Goal: Navigation & Orientation: Find specific page/section

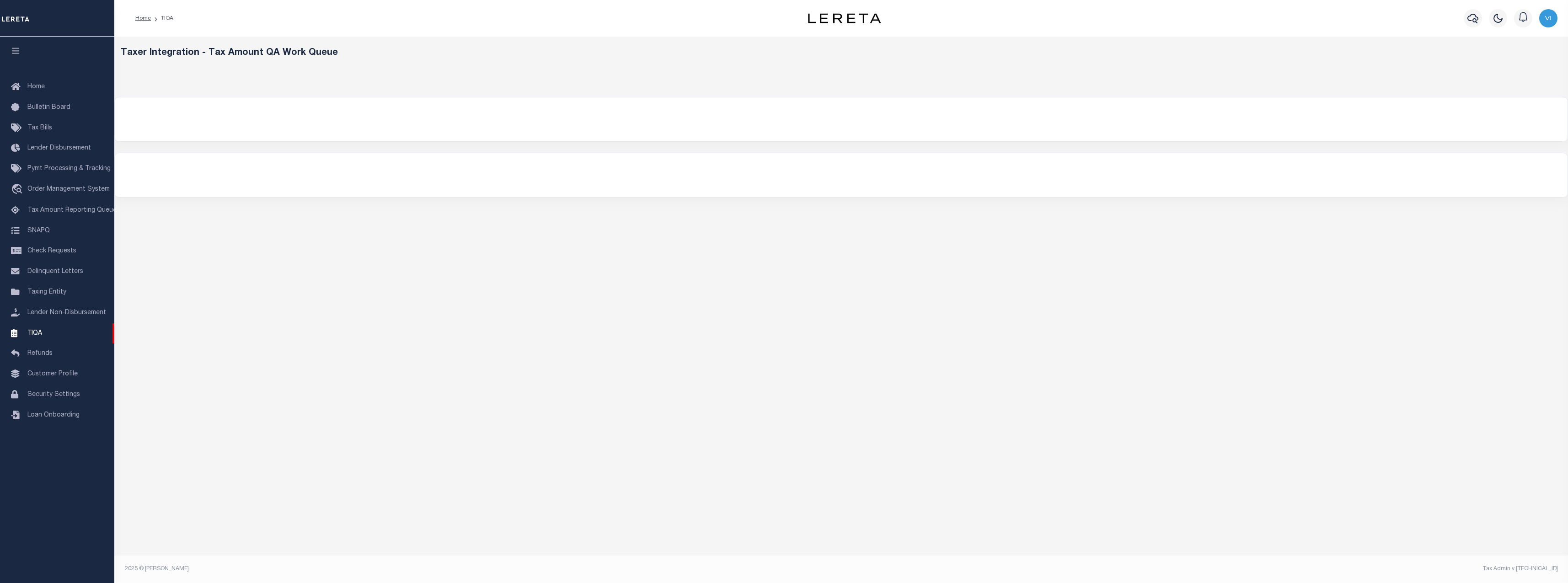
select select "200"
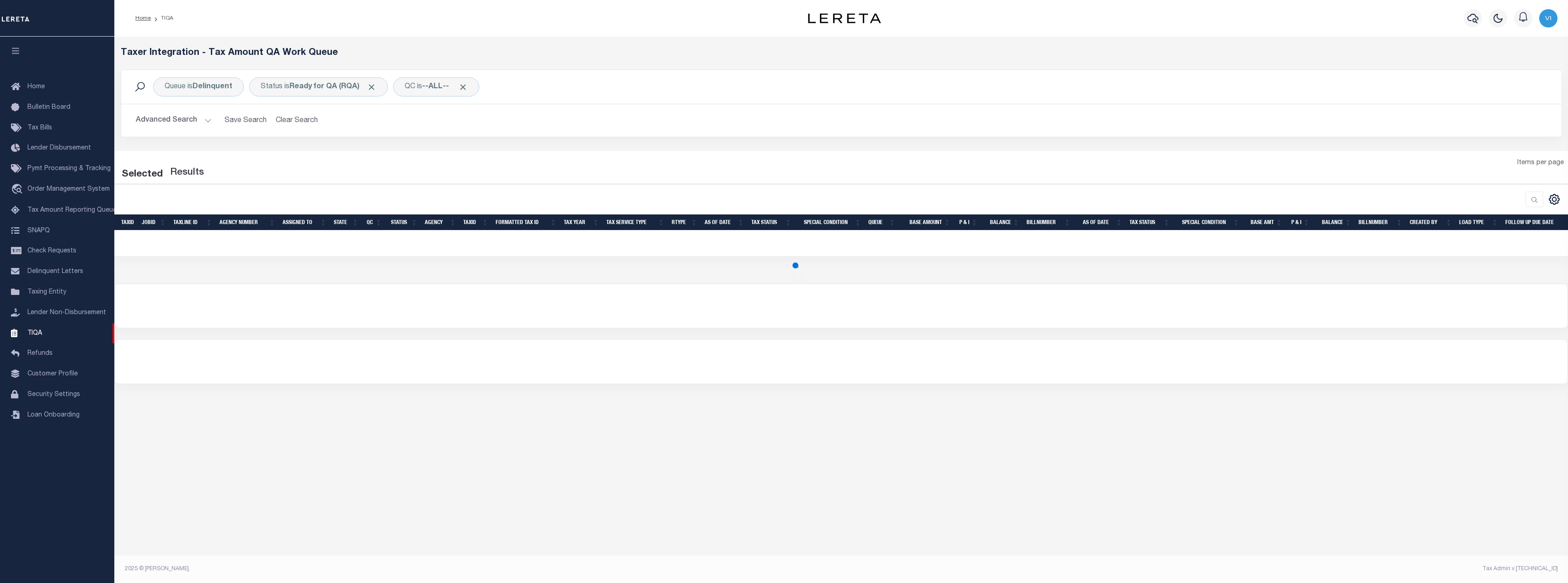
select select "200"
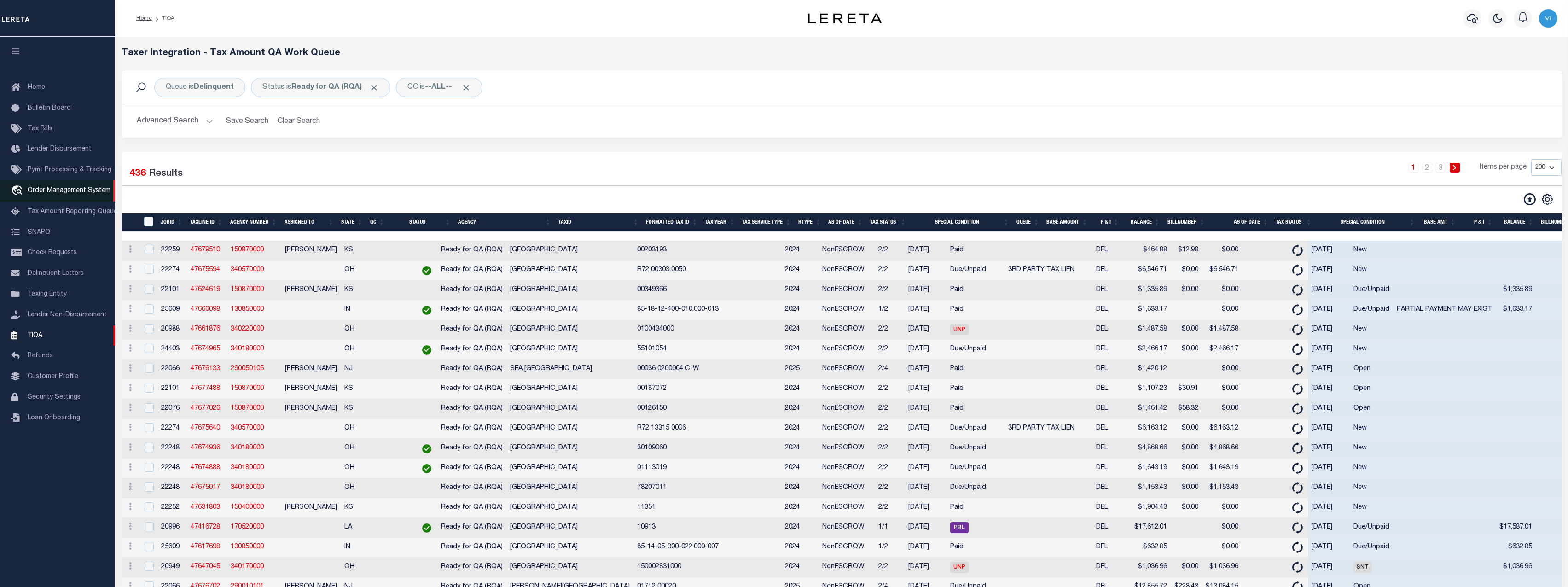
click at [78, 194] on span "Order Management System" at bounding box center [69, 191] width 83 height 7
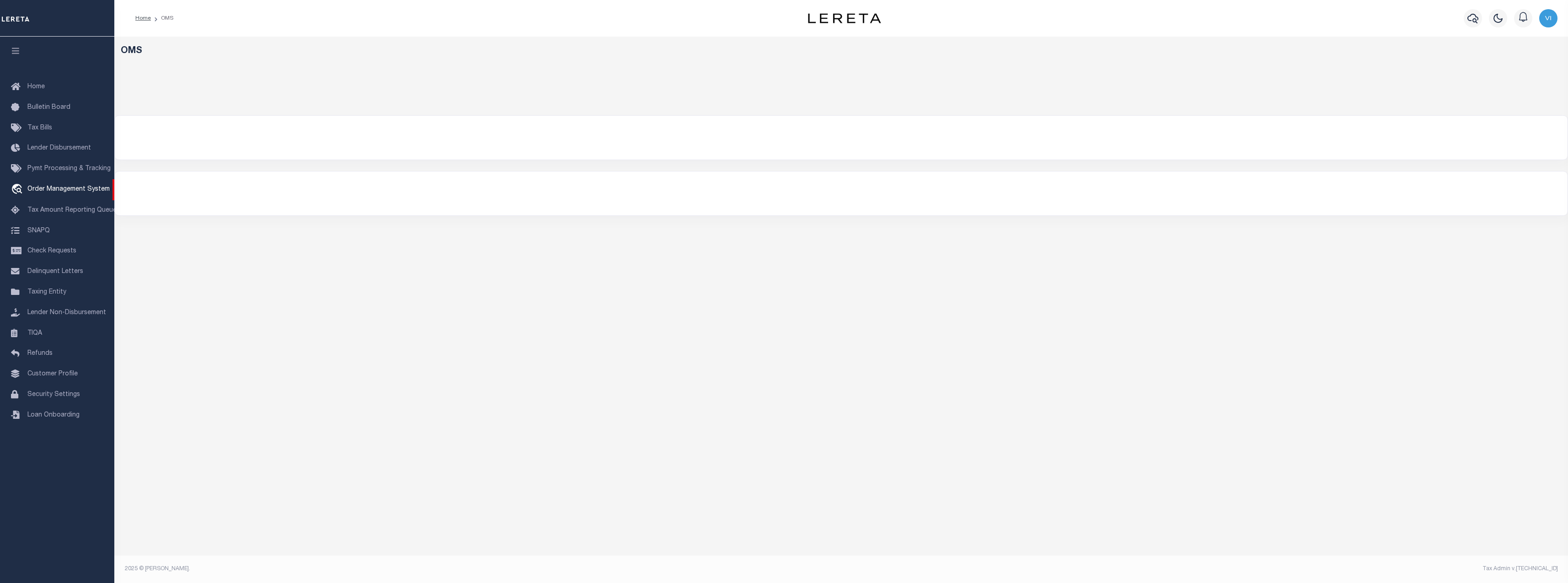
select select "200"
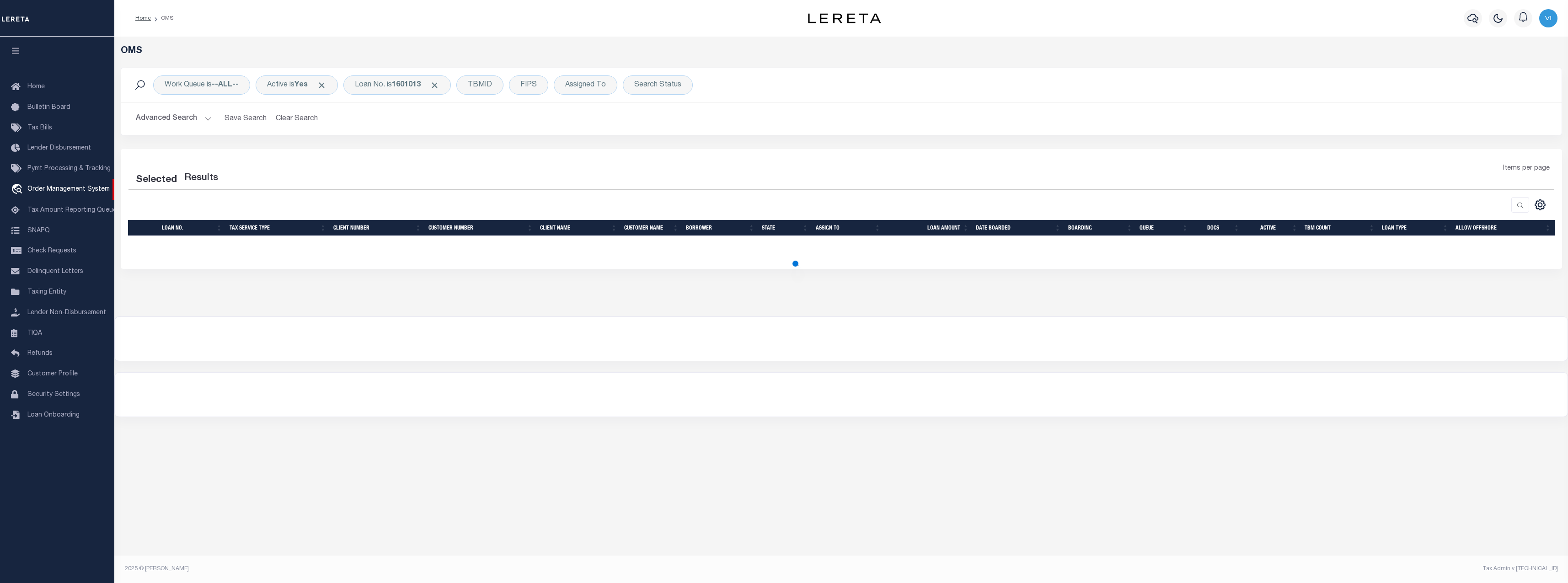
select select "200"
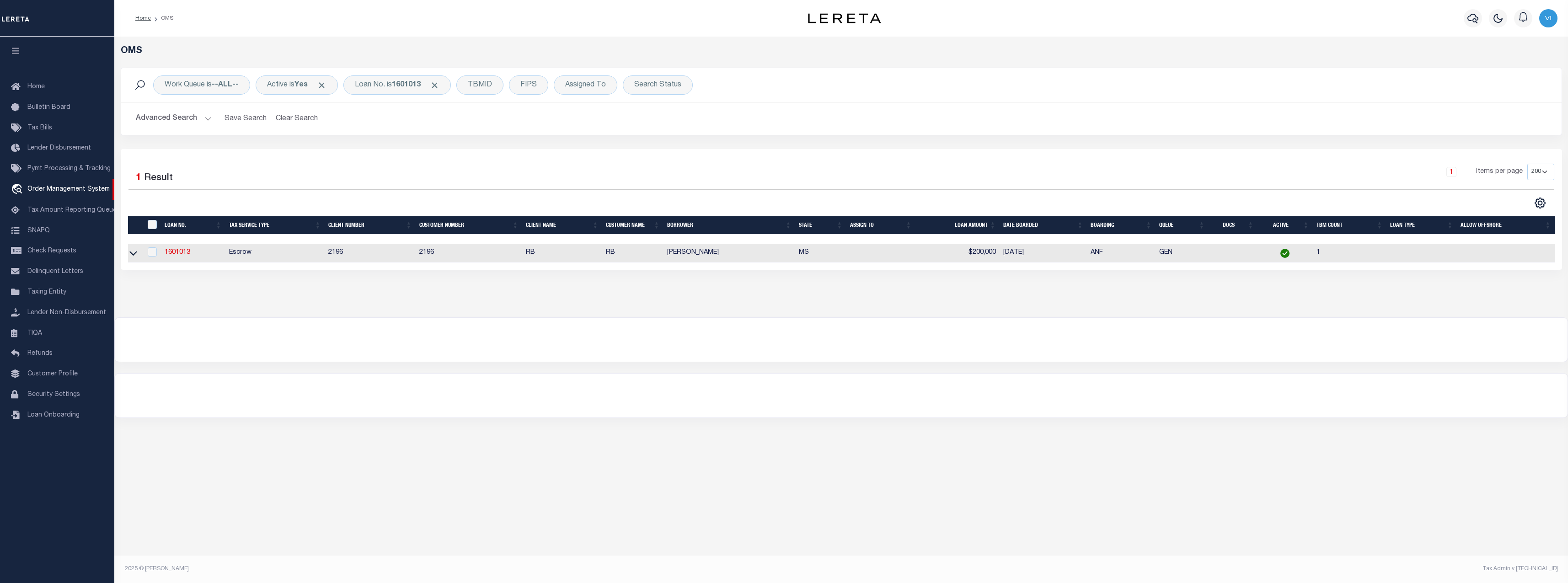
scroll to position [0, 2]
